Goal: Task Accomplishment & Management: Complete application form

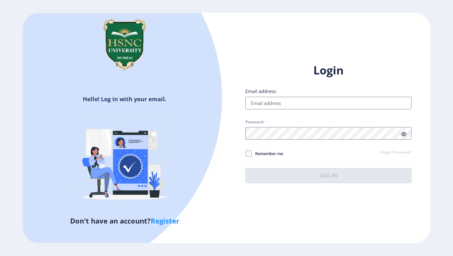
click at [263, 105] on input "Email address:" at bounding box center [329, 103] width 166 height 13
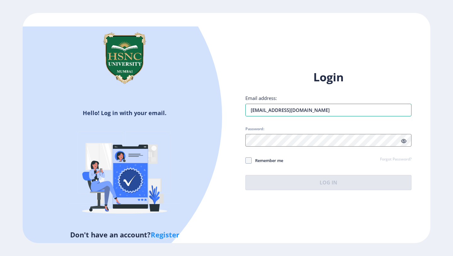
type input "[EMAIL_ADDRESS][DOMAIN_NAME]"
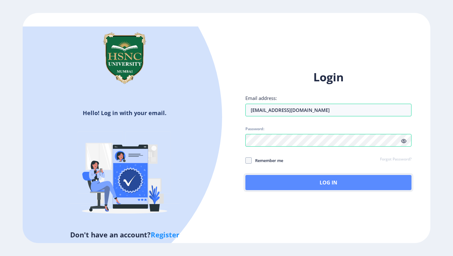
click at [269, 182] on button "Log In" at bounding box center [329, 182] width 166 height 15
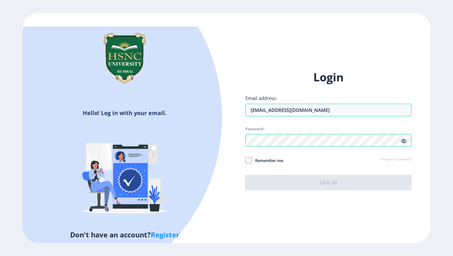
click at [405, 141] on icon at bounding box center [403, 141] width 5 height 5
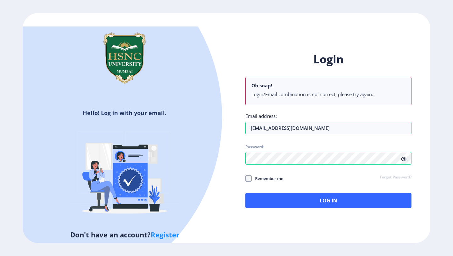
click at [403, 158] on icon at bounding box center [403, 158] width 5 height 5
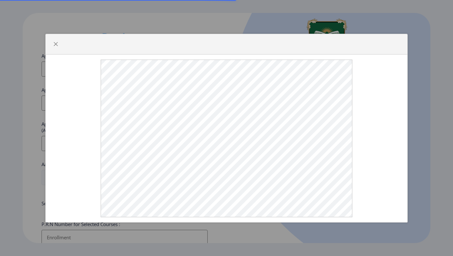
select select
click at [53, 46] on button "button" at bounding box center [56, 44] width 10 height 10
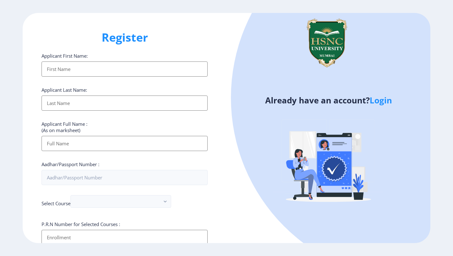
click at [84, 66] on input "Applicant First Name:" at bounding box center [125, 68] width 166 height 15
type input "Vansh"
type input "Vanigota"
type input "Vansh Rajesh Kumar Vanigota"
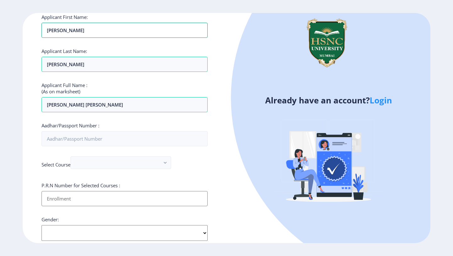
scroll to position [55, 0]
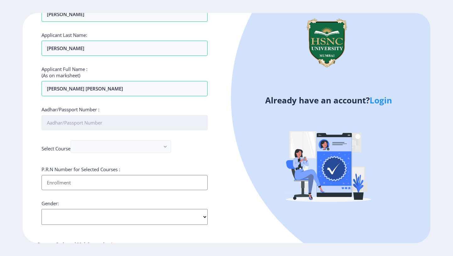
click at [97, 124] on input "Aadhar/Passport Number :" at bounding box center [125, 122] width 166 height 15
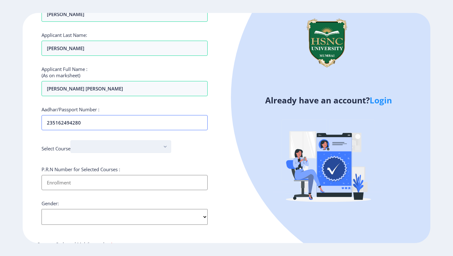
type input "235162494280"
click at [83, 149] on button "button" at bounding box center [121, 146] width 101 height 13
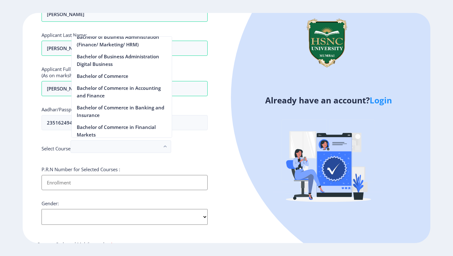
scroll to position [195, 0]
click at [128, 77] on nb-option "Bachelor of Commerce" at bounding box center [122, 76] width 100 height 12
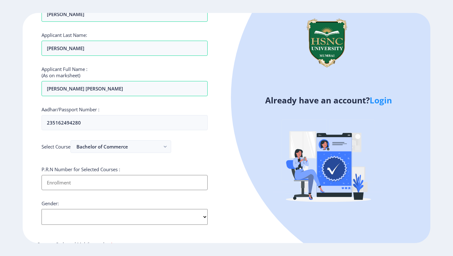
click at [90, 182] on input "Applicant First Name:" at bounding box center [125, 182] width 166 height 15
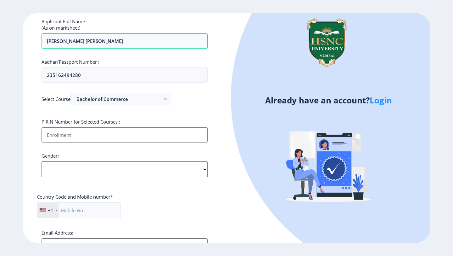
scroll to position [102, 0]
click at [90, 171] on select "Select Gender Male Female Other" at bounding box center [125, 169] width 166 height 16
select select "Male"
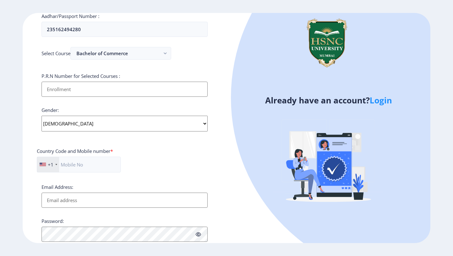
scroll to position [156, 0]
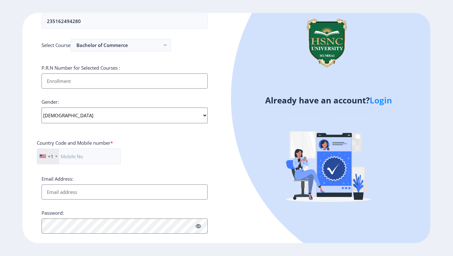
click at [48, 158] on div "+1" at bounding box center [51, 156] width 6 height 6
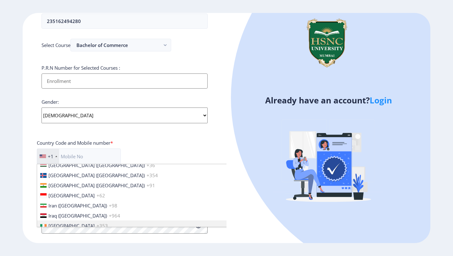
scroll to position [982, 0]
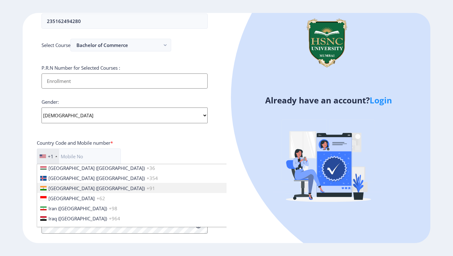
click at [71, 187] on span "India (भारत)" at bounding box center [96, 188] width 96 height 6
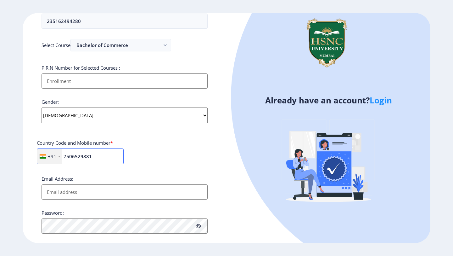
type input "7506529881"
click at [54, 191] on input "Email Address:" at bounding box center [125, 191] width 166 height 15
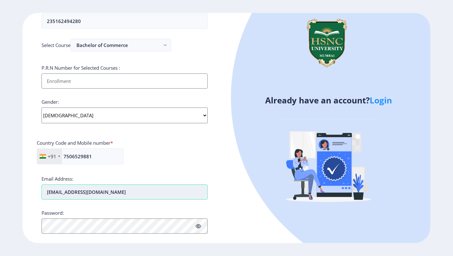
scroll to position [200, 0]
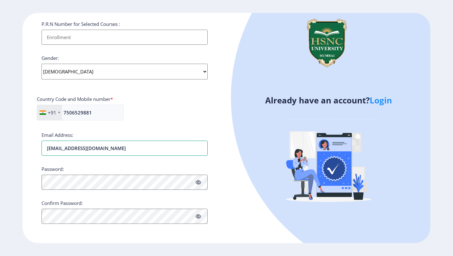
type input "[EMAIL_ADDRESS][DOMAIN_NAME]"
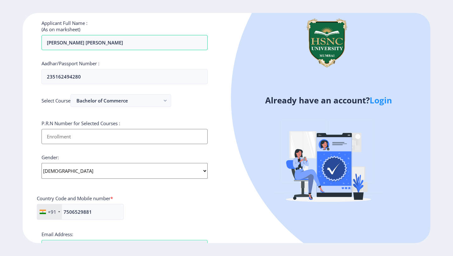
scroll to position [98, 0]
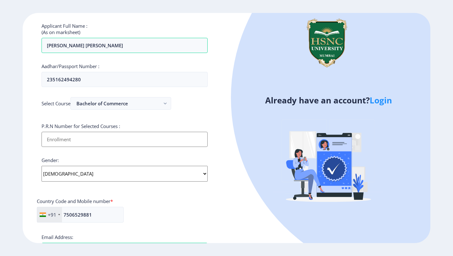
click at [97, 141] on input "Applicant First Name:" at bounding box center [125, 139] width 166 height 15
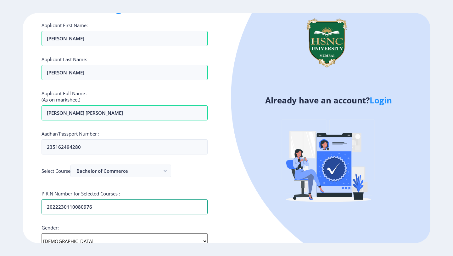
scroll to position [0, 0]
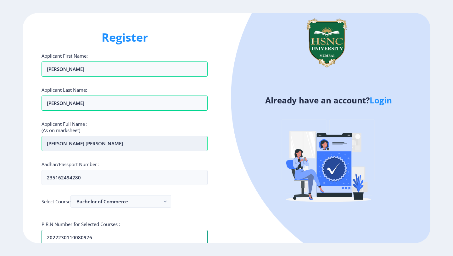
type input "2022230110080976"
drag, startPoint x: 93, startPoint y: 144, endPoint x: 50, endPoint y: 142, distance: 43.5
click at [50, 142] on input "Vansh Rajesh Kumar Vanigota" at bounding box center [125, 143] width 166 height 15
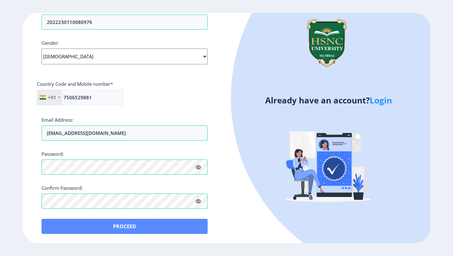
type input "Vanigota vansh rajesh alka"
click at [74, 230] on button "Proceed" at bounding box center [125, 225] width 166 height 15
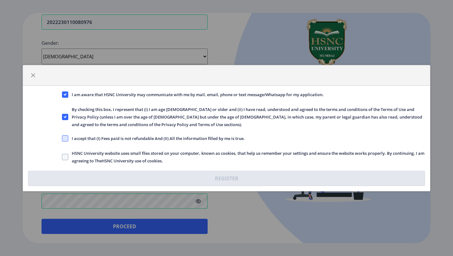
click at [66, 139] on span at bounding box center [65, 138] width 6 height 6
click at [62, 138] on input "I accept that (I) Fees paid is not refundable And (II) All the information fill…" at bounding box center [62, 138] width 0 height 0
checkbox input "true"
click at [67, 157] on span at bounding box center [65, 157] width 6 height 6
click at [62, 157] on input "HSNC University website uses small files stored on your computer, known as cook…" at bounding box center [62, 156] width 0 height 0
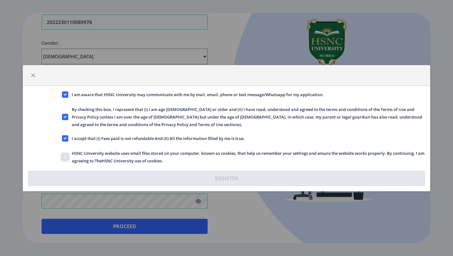
checkbox input "true"
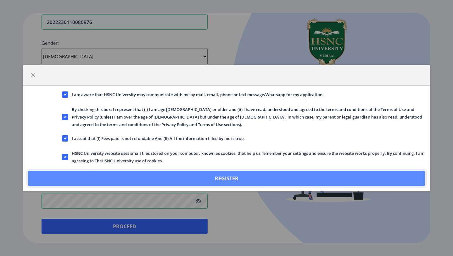
click at [122, 180] on button "Register" at bounding box center [226, 178] width 397 height 15
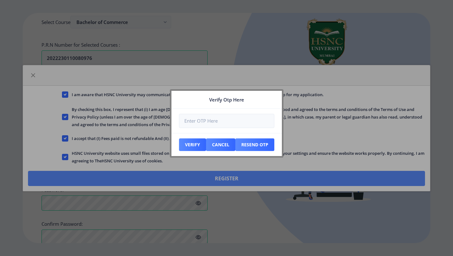
scroll to position [251, 0]
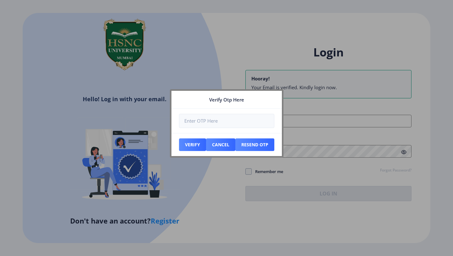
type input "2022230110080976"
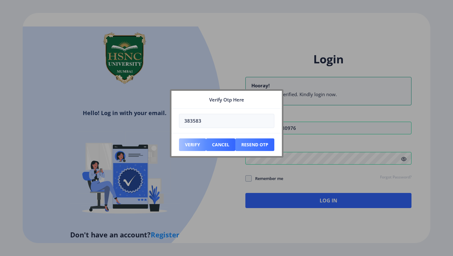
type input "383583"
click at [184, 145] on button "Verify" at bounding box center [192, 144] width 27 height 13
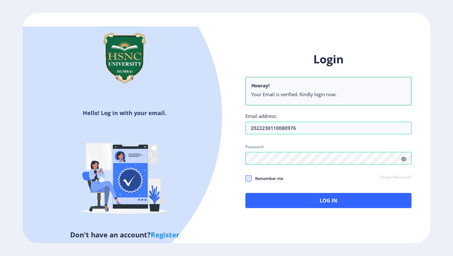
click at [249, 177] on span at bounding box center [249, 178] width 6 height 6
click at [246, 178] on input "Remember me" at bounding box center [246, 178] width 0 height 0
checkbox input "true"
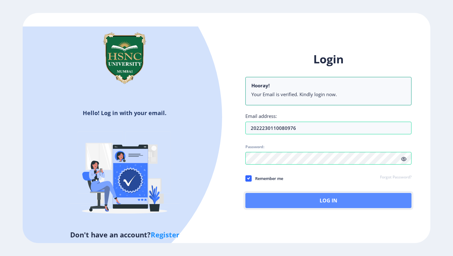
click at [256, 198] on button "Log In" at bounding box center [329, 200] width 166 height 15
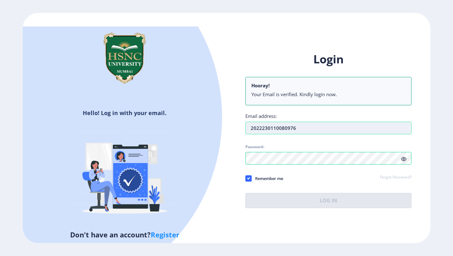
click at [269, 127] on input "2022230110080976" at bounding box center [329, 128] width 166 height 13
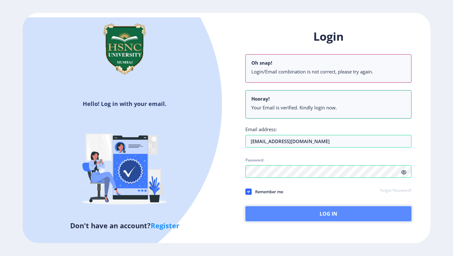
click at [338, 212] on button "Log In" at bounding box center [329, 213] width 166 height 15
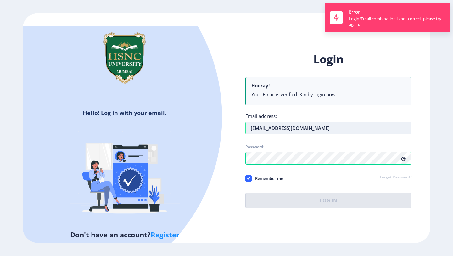
click at [293, 130] on input "2022230110080976vanshvanigota10@icloud.com" at bounding box center [329, 128] width 166 height 13
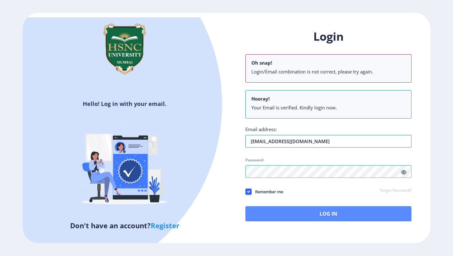
type input "[EMAIL_ADDRESS][DOMAIN_NAME]"
click at [310, 210] on button "Log In" at bounding box center [329, 213] width 166 height 15
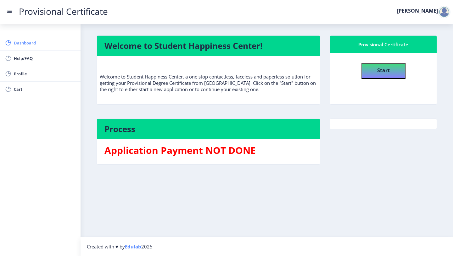
click at [51, 43] on span "Dashboard" at bounding box center [45, 43] width 62 height 8
click at [379, 72] on b "Start" at bounding box center [383, 70] width 13 height 7
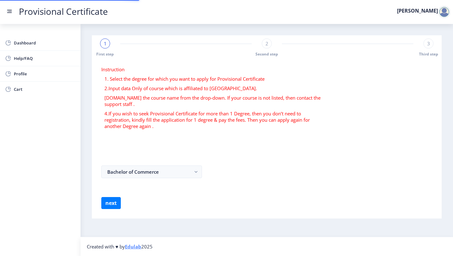
select select
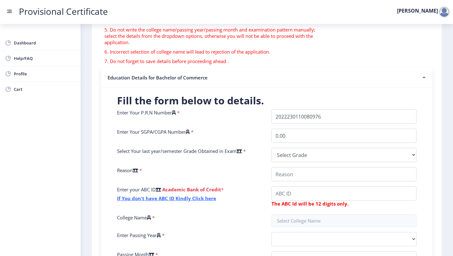
scroll to position [88, 0]
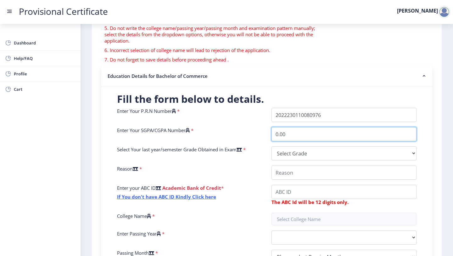
click at [294, 137] on input "0.00" at bounding box center [344, 134] width 145 height 14
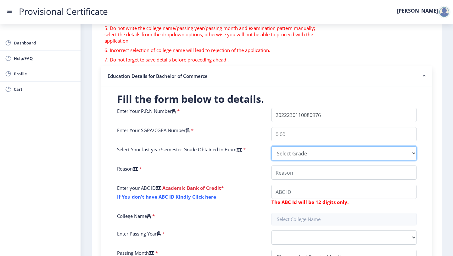
click at [292, 155] on select "Select Grade O A+ A B+ B C D F(Fail)" at bounding box center [344, 153] width 145 height 14
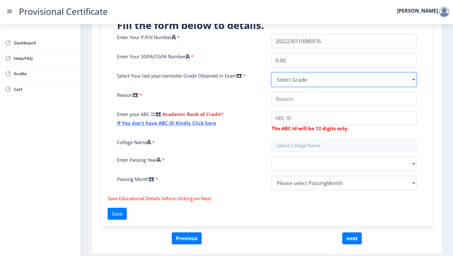
scroll to position [183, 0]
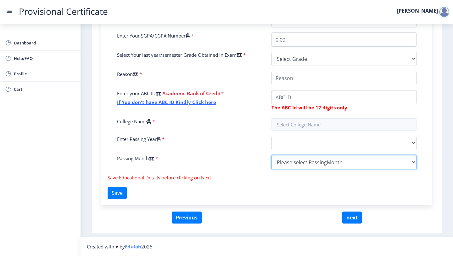
click at [307, 168] on div "Enter Your P.R.N Number * Enter Your SGPA/CGPA Number * 0.00 Select Your last y…" at bounding box center [266, 93] width 309 height 161
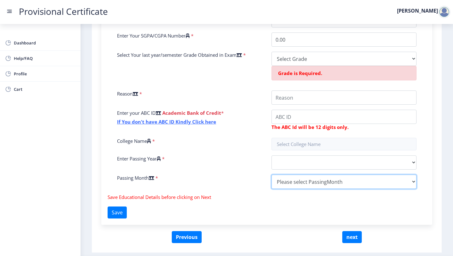
select select "March"
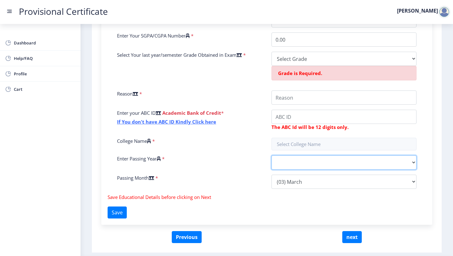
click at [316, 161] on select "2025 2024 2023 2022 2021 2020 2019 2018 2017 2016 2015 2014 2013 2012 2011 2010…" at bounding box center [344, 162] width 145 height 14
select select "2025"
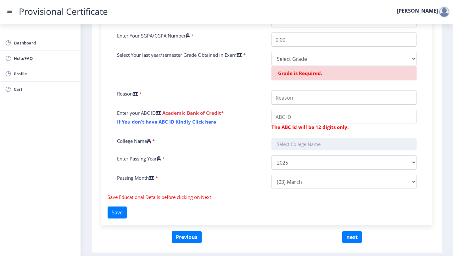
click at [315, 143] on input "text" at bounding box center [344, 144] width 145 height 13
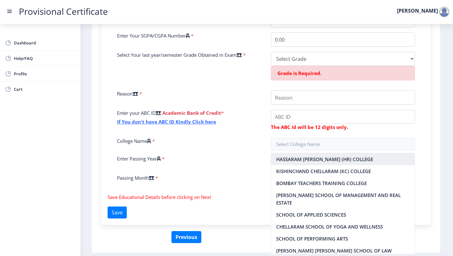
click at [314, 158] on nb-option "HASSARAM RIJHUMAL (HR) COLLEGE" at bounding box center [343, 159] width 144 height 12
type input "HASSARAM RIJHUMAL (HR) COLLEGE"
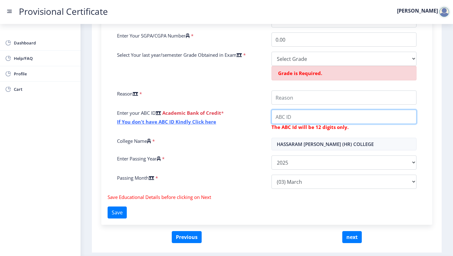
click at [319, 105] on input "College Name" at bounding box center [344, 97] width 145 height 14
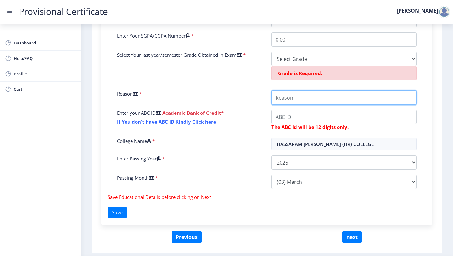
click at [320, 102] on input "College Name" at bounding box center [344, 97] width 145 height 14
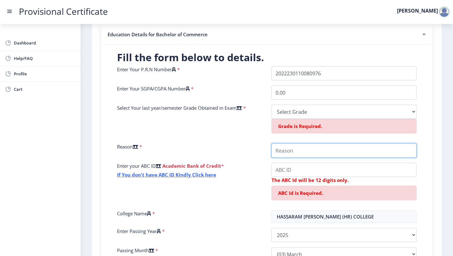
scroll to position [123, 0]
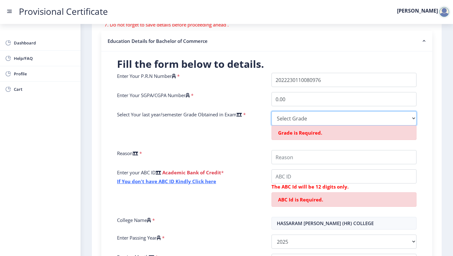
click at [319, 115] on select "Select Grade O A+ A B+ B C D F(Fail)" at bounding box center [344, 118] width 145 height 14
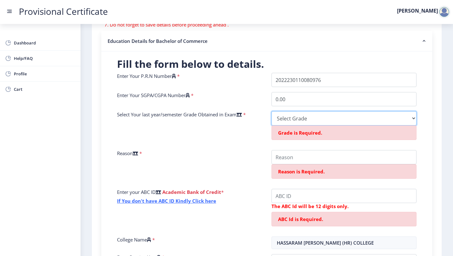
select select "A"
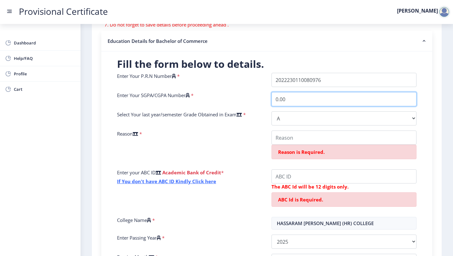
click at [303, 98] on input "0.00" at bounding box center [344, 99] width 145 height 14
type input "0"
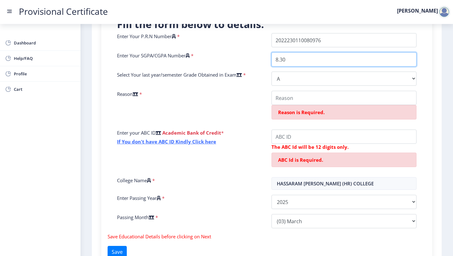
scroll to position [170, 0]
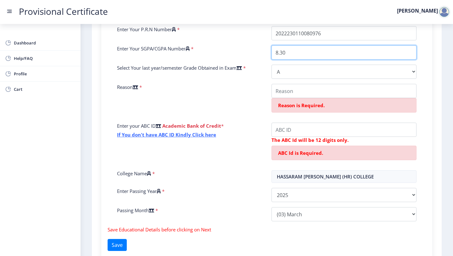
type input "8.30"
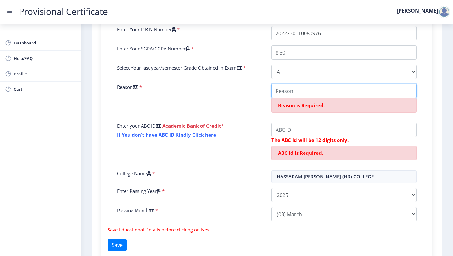
click at [297, 92] on input "College Name" at bounding box center [344, 91] width 145 height 14
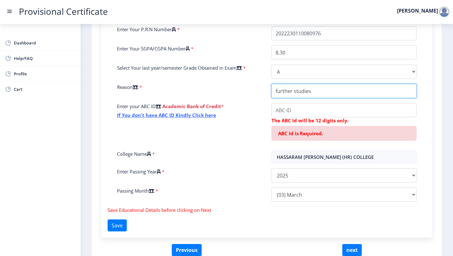
type input "further studies"
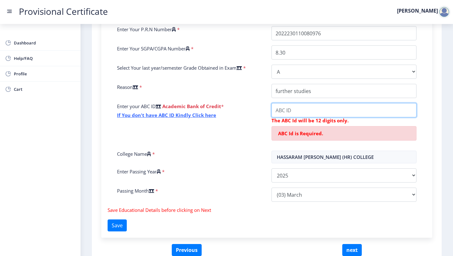
click at [297, 107] on input "College Name" at bounding box center [344, 110] width 145 height 14
type input "533635783788"
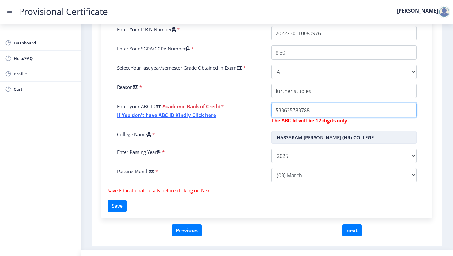
scroll to position [183, 0]
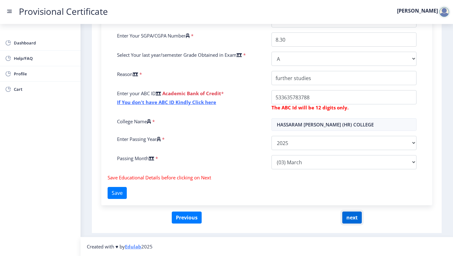
click at [351, 218] on button "next" at bounding box center [353, 217] width 20 height 12
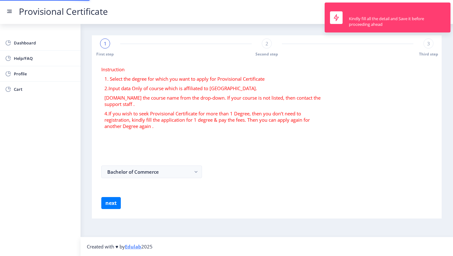
scroll to position [0, 0]
select select
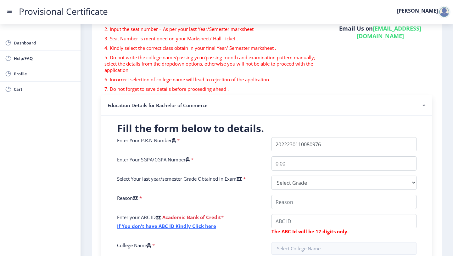
scroll to position [71, 0]
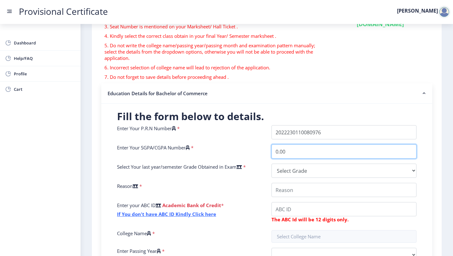
click at [292, 155] on input "0.00" at bounding box center [344, 151] width 145 height 14
type input "0"
type input "8.30"
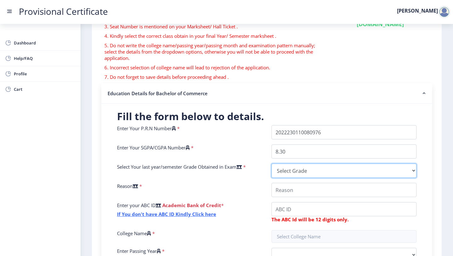
click at [286, 176] on select "Select Grade O A+ A B+ B C D F(Fail)" at bounding box center [344, 170] width 145 height 14
select select "A"
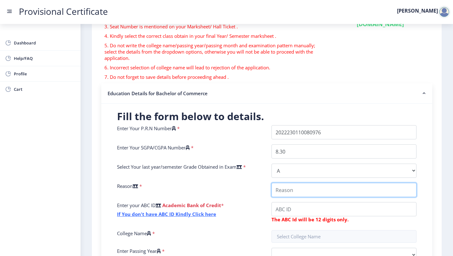
click at [297, 187] on input "College Name" at bounding box center [344, 190] width 145 height 14
type input "further studies"
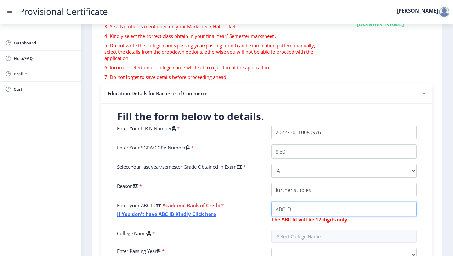
click at [297, 213] on input "College Name" at bounding box center [344, 209] width 145 height 14
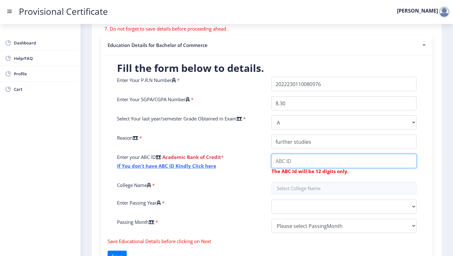
scroll to position [119, 0]
type input "533635783788"
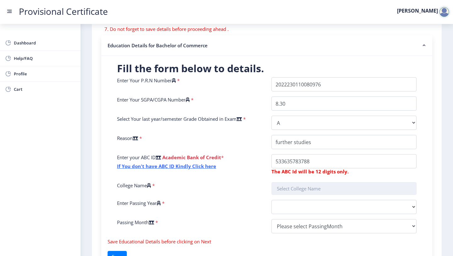
click at [301, 191] on input "text" at bounding box center [344, 188] width 145 height 13
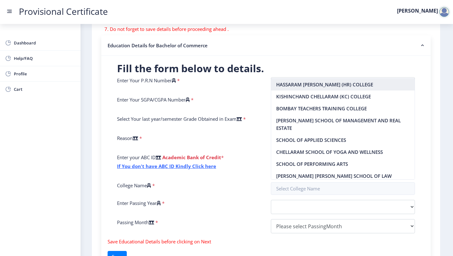
click at [309, 86] on nb-option "HASSARAM RIJHUMAL (HR) COLLEGE" at bounding box center [343, 84] width 144 height 12
type input "HASSARAM RIJHUMAL (HR) COLLEGE"
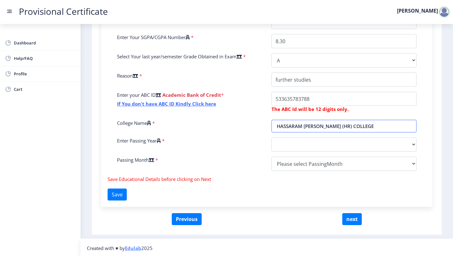
scroll to position [183, 0]
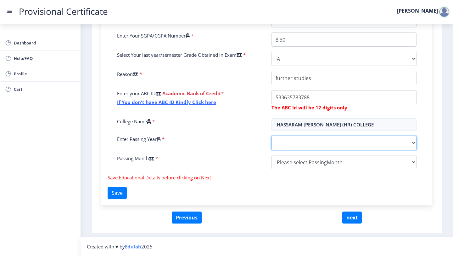
click at [304, 144] on select "2025 2024 2023 2022 2021 2020 2019 2018 2017 2016 2015 2014 2013 2012 2011 2010…" at bounding box center [344, 143] width 145 height 14
select select "2025"
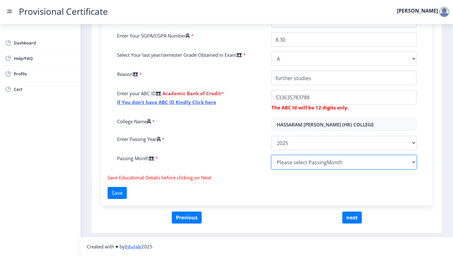
click at [302, 161] on select "Please select PassingMonth (01) January (02) February (03) March (04) April (05…" at bounding box center [344, 162] width 145 height 14
select select "March"
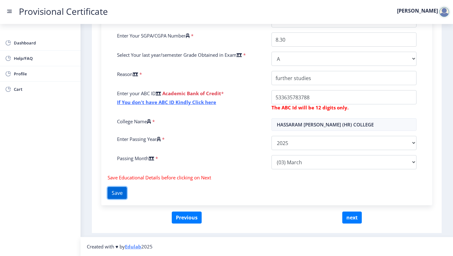
click at [123, 191] on button "Save" at bounding box center [117, 193] width 19 height 12
click at [355, 212] on button "next" at bounding box center [353, 217] width 20 height 12
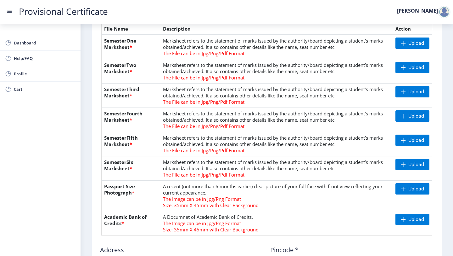
scroll to position [158, 0]
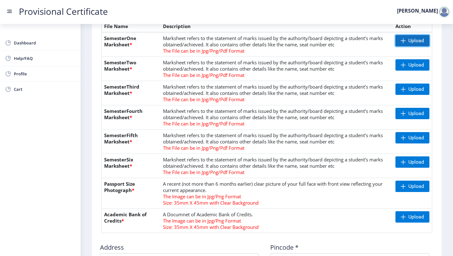
click at [411, 43] on span "Upload" at bounding box center [417, 40] width 16 height 6
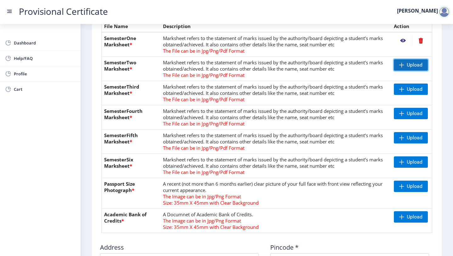
click at [413, 61] on span "Upload" at bounding box center [411, 64] width 34 height 11
click at [418, 93] on span "Upload" at bounding box center [411, 88] width 34 height 11
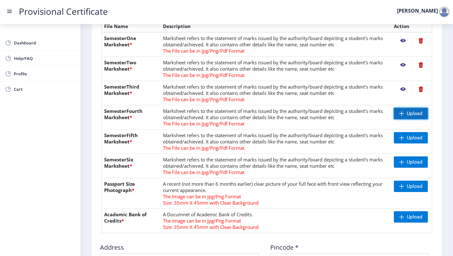
click at [413, 116] on span "Upload" at bounding box center [411, 113] width 34 height 11
click at [418, 139] on span "Upload" at bounding box center [415, 137] width 16 height 6
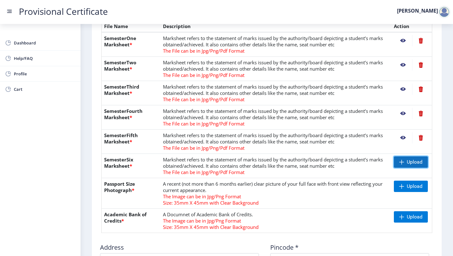
click at [403, 163] on span "Upload" at bounding box center [411, 161] width 34 height 11
click at [401, 136] on nb-action at bounding box center [403, 137] width 18 height 11
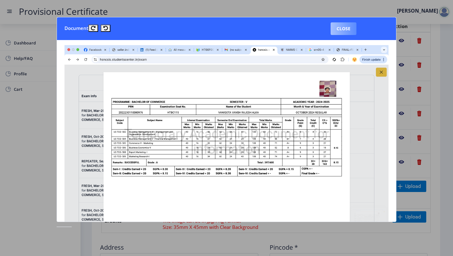
click at [351, 31] on button "Close" at bounding box center [344, 28] width 26 height 13
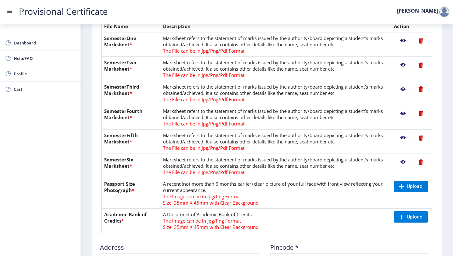
click at [419, 137] on nb-action at bounding box center [420, 137] width 17 height 11
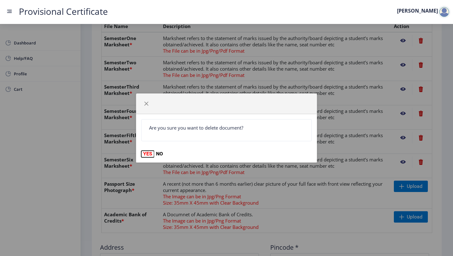
click at [150, 153] on button "YES" at bounding box center [147, 153] width 13 height 6
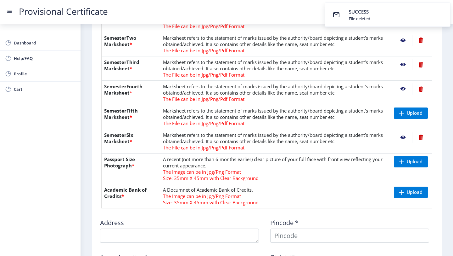
scroll to position [176, 0]
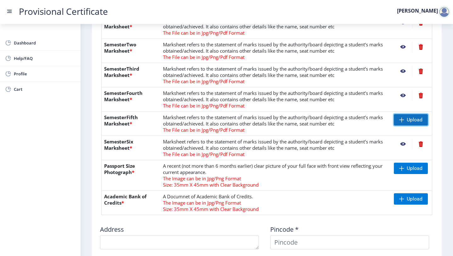
click at [403, 121] on span "Upload" at bounding box center [411, 119] width 34 height 11
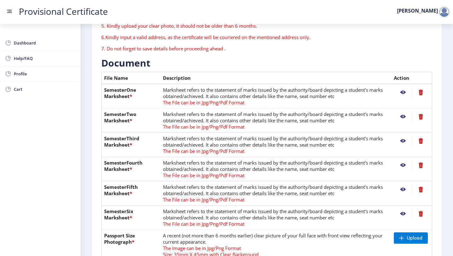
scroll to position [65, 0]
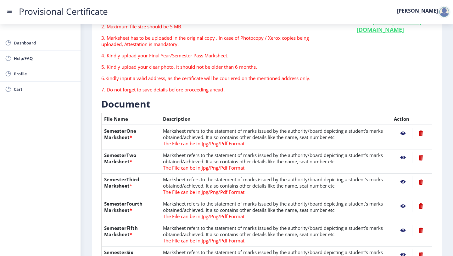
click at [402, 135] on nb-action at bounding box center [403, 132] width 18 height 11
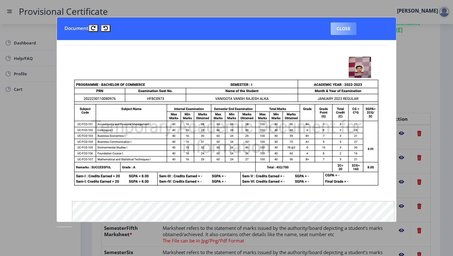
click at [345, 33] on button "Close" at bounding box center [344, 28] width 26 height 13
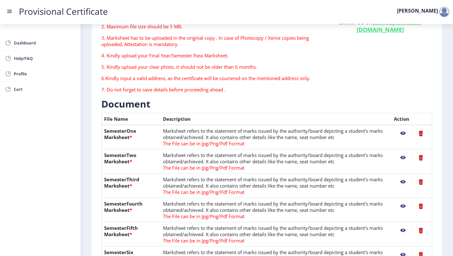
click at [403, 158] on nb-action at bounding box center [403, 157] width 18 height 11
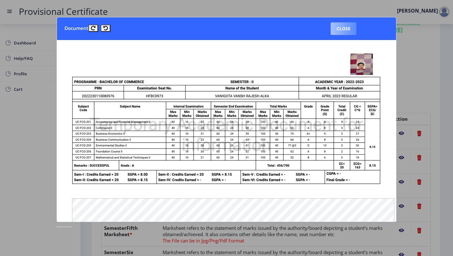
click at [347, 30] on button "Close" at bounding box center [344, 28] width 26 height 13
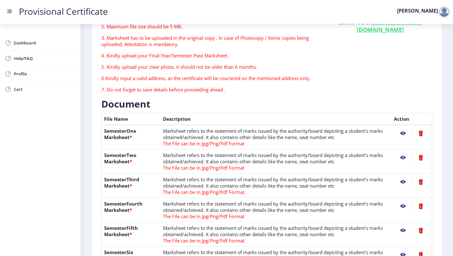
click at [401, 180] on nb-action at bounding box center [403, 181] width 18 height 11
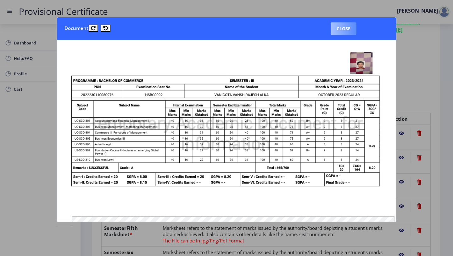
click at [343, 31] on button "Close" at bounding box center [344, 28] width 26 height 13
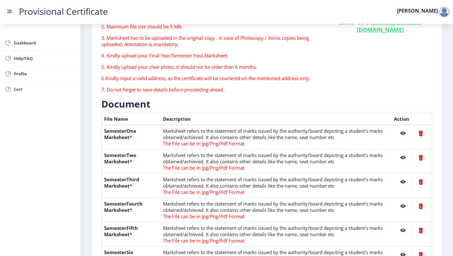
click at [402, 208] on nb-action at bounding box center [403, 205] width 18 height 11
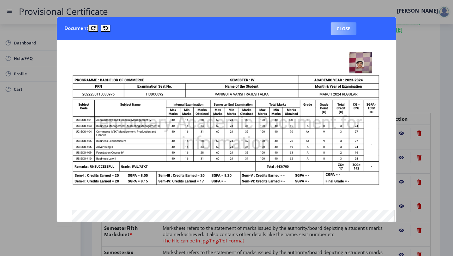
click at [334, 32] on button "Close" at bounding box center [344, 28] width 26 height 13
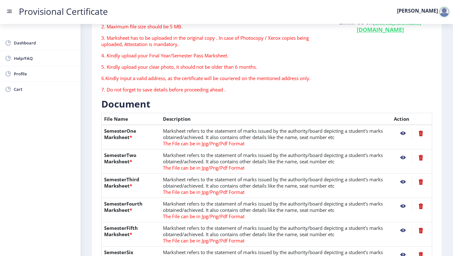
scroll to position [110, 0]
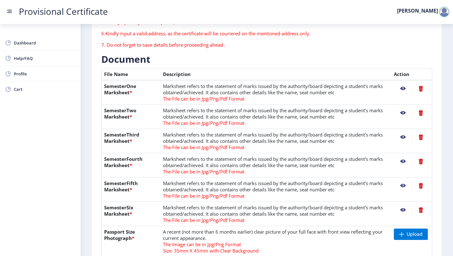
click at [403, 187] on nb-action at bounding box center [403, 185] width 18 height 11
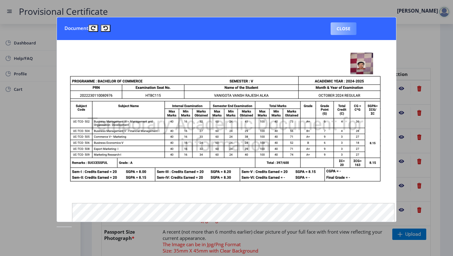
click at [349, 32] on button "Close" at bounding box center [344, 28] width 26 height 13
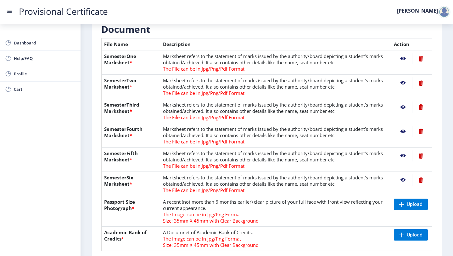
scroll to position [144, 0]
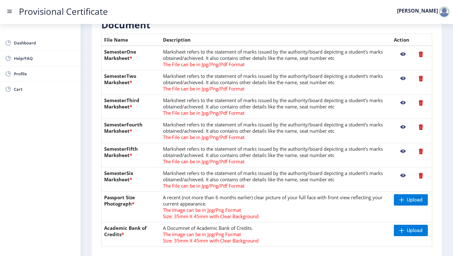
click at [404, 176] on nb-action at bounding box center [403, 175] width 18 height 11
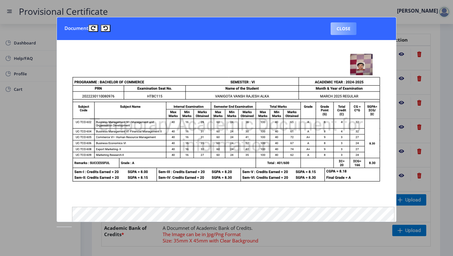
click at [347, 27] on button "Close" at bounding box center [344, 28] width 26 height 13
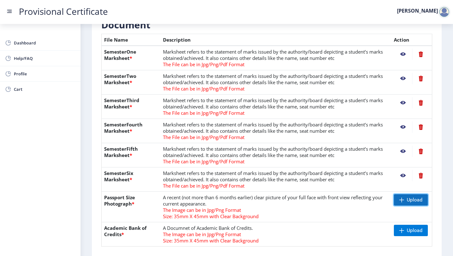
click at [408, 204] on span "Upload" at bounding box center [411, 199] width 34 height 11
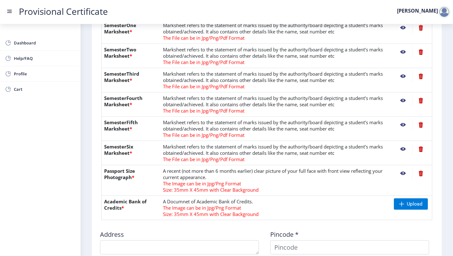
scroll to position [178, 0]
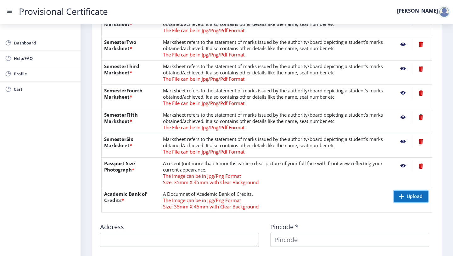
click at [399, 201] on span "Upload" at bounding box center [411, 195] width 34 height 11
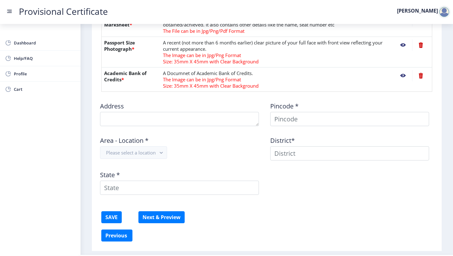
scroll to position [306, 0]
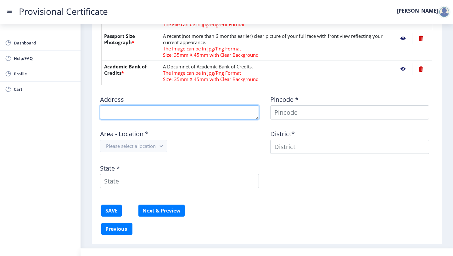
click at [193, 118] on textarea at bounding box center [179, 112] width 159 height 14
type textarea "10 1001 aum residency 20th gilder lane"
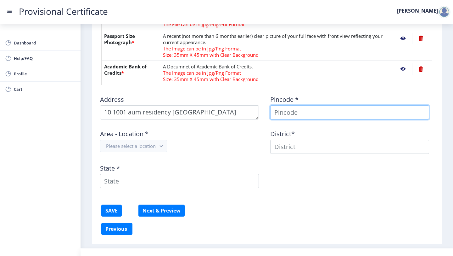
type input "Vansh"
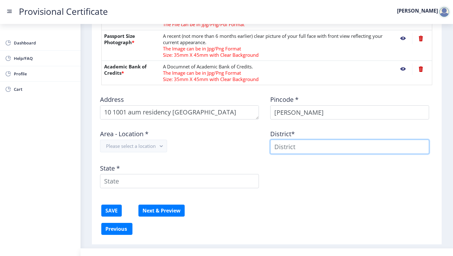
type input "Vansh"
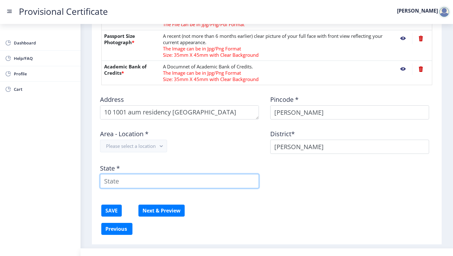
type input "Maharashtra"
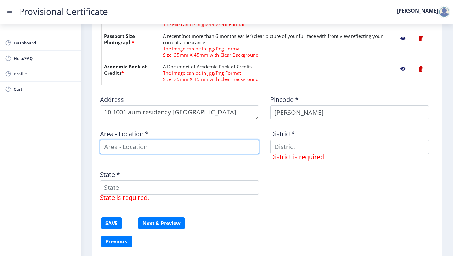
click at [206, 145] on input at bounding box center [179, 146] width 159 height 14
type input "mumbai central"
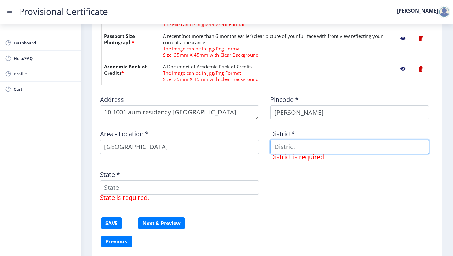
click at [329, 147] on input at bounding box center [349, 146] width 159 height 14
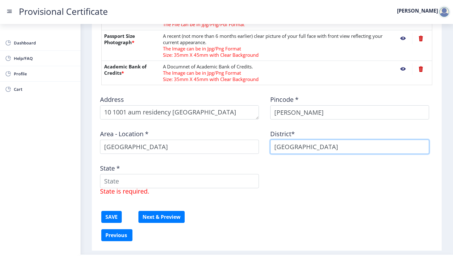
type input "mumbai"
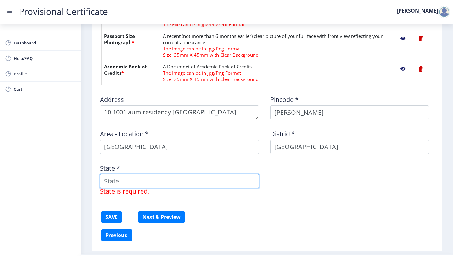
click at [223, 177] on input "State *" at bounding box center [179, 181] width 159 height 14
type input "Maharashtra"
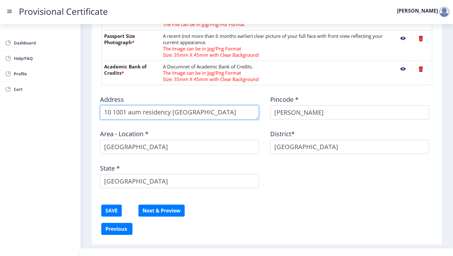
click at [227, 115] on textarea at bounding box center [179, 112] width 159 height 14
type textarea "10 1001 aum residency 20th gilder lane"
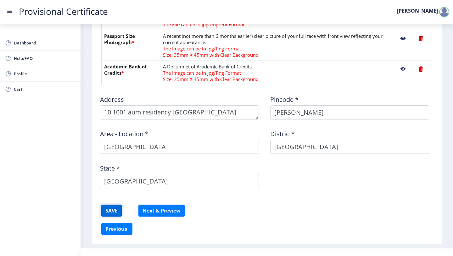
click at [114, 206] on button "SAVE" at bounding box center [111, 210] width 20 height 12
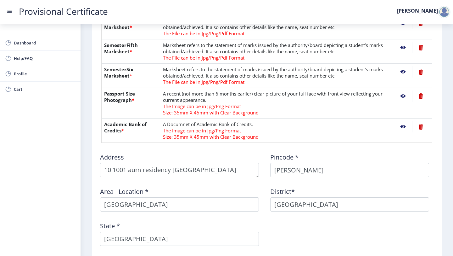
scroll to position [317, 0]
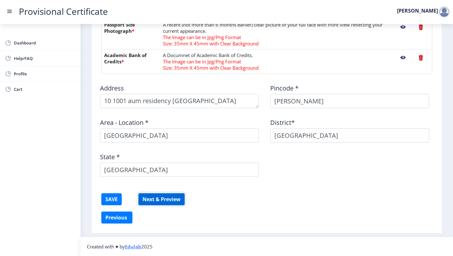
click at [171, 197] on button "Next & Preview" at bounding box center [162, 199] width 46 height 12
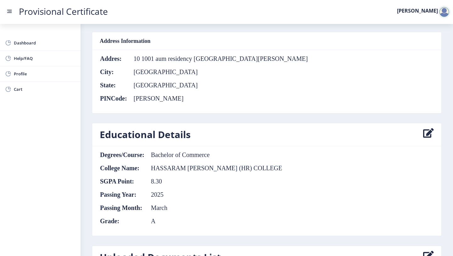
scroll to position [393, 0]
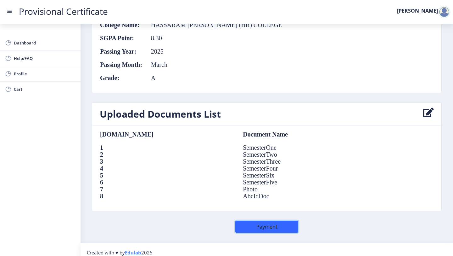
click at [266, 220] on button "Payment" at bounding box center [266, 226] width 63 height 12
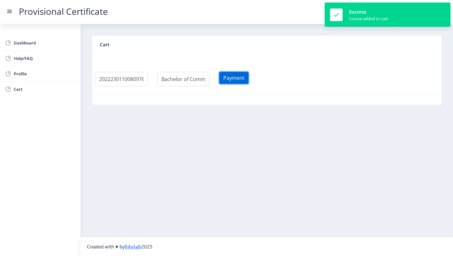
click at [239, 80] on button "Payment" at bounding box center [233, 78] width 29 height 12
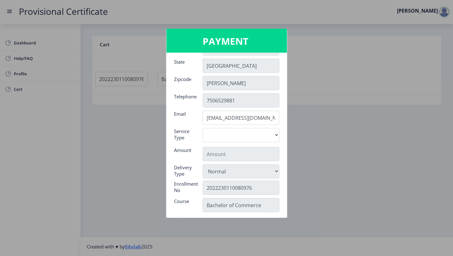
scroll to position [56, 0]
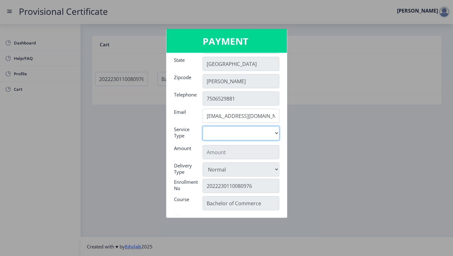
click at [254, 130] on select "Digital" at bounding box center [241, 133] width 77 height 14
select select "old"
type input "795"
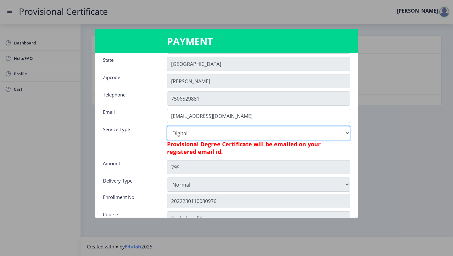
click at [254, 130] on select "Digital" at bounding box center [258, 133] width 183 height 14
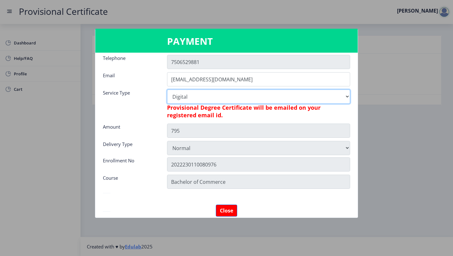
scroll to position [115, 0]
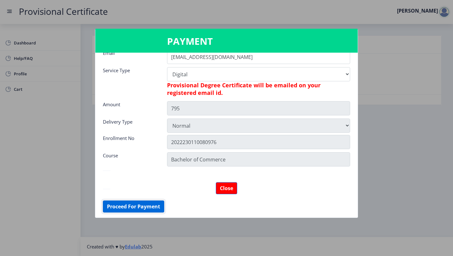
click at [146, 207] on button "Proceed For Payment" at bounding box center [133, 206] width 61 height 12
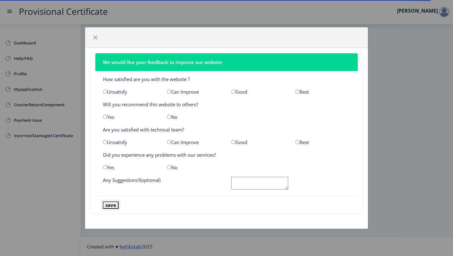
click at [111, 204] on button "save" at bounding box center [111, 204] width 16 height 7
click at [98, 37] on button "button" at bounding box center [95, 37] width 10 height 10
